Goal: Information Seeking & Learning: Learn about a topic

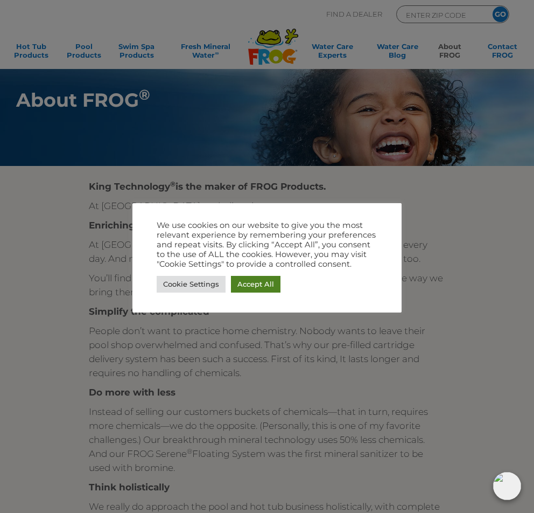
click at [252, 281] on link "Accept All" at bounding box center [256, 284] width 50 height 17
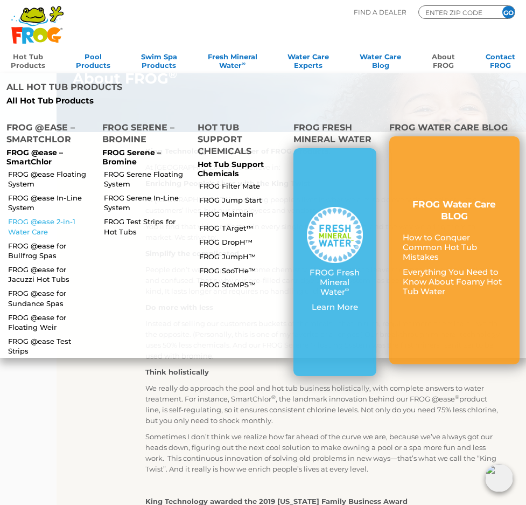
click at [39, 217] on link "FROG @ease 2-in-1 Water Care" at bounding box center [50, 226] width 85 height 19
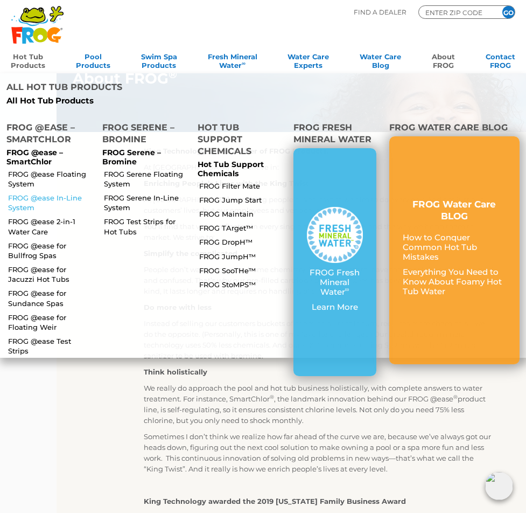
click at [50, 193] on link "FROG @ease In-Line System" at bounding box center [50, 202] width 85 height 19
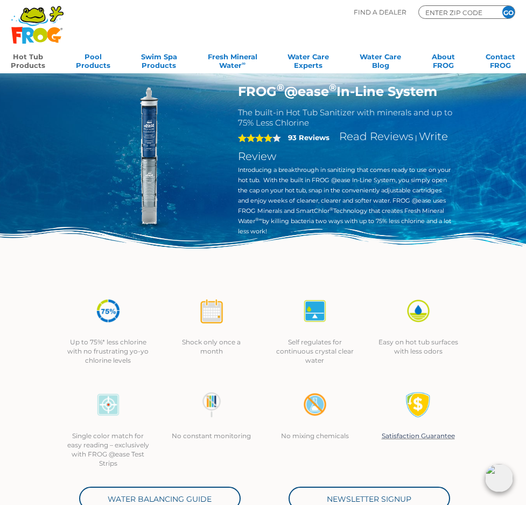
drag, startPoint x: 495, startPoint y: 118, endPoint x: 235, endPoint y: 124, distance: 260.3
click at [238, 99] on h1 "FROG ® @ease ® In-Line System" at bounding box center [346, 91] width 216 height 16
copy h1 "FROG ® @ease ® In-Line System"
